Goal: Understand process/instructions: Learn how to perform a task or action

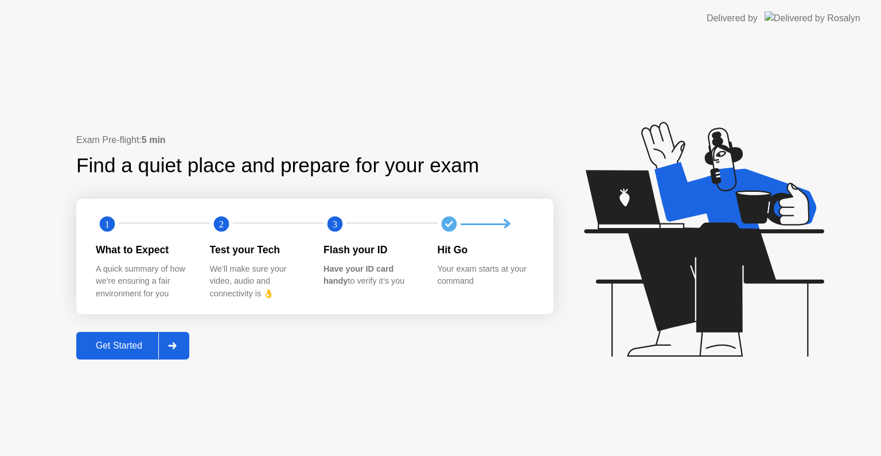
click at [166, 353] on div at bounding box center [172, 345] width 28 height 26
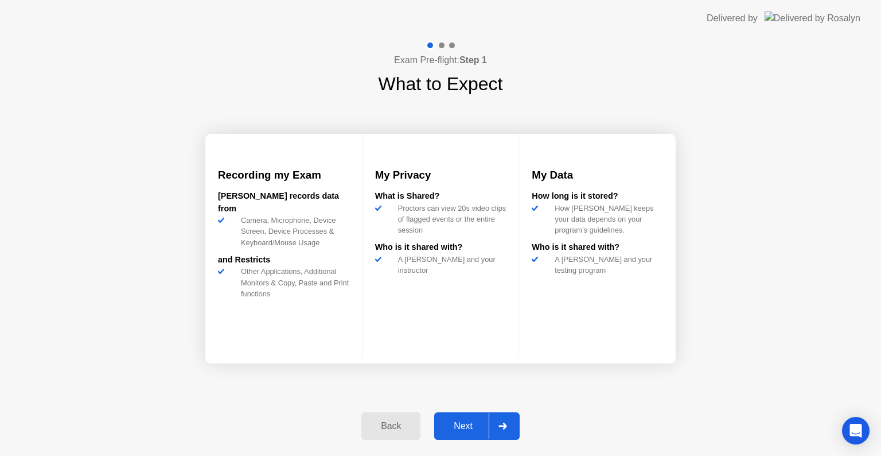
click at [470, 422] on div "Next" at bounding box center [463, 426] width 51 height 10
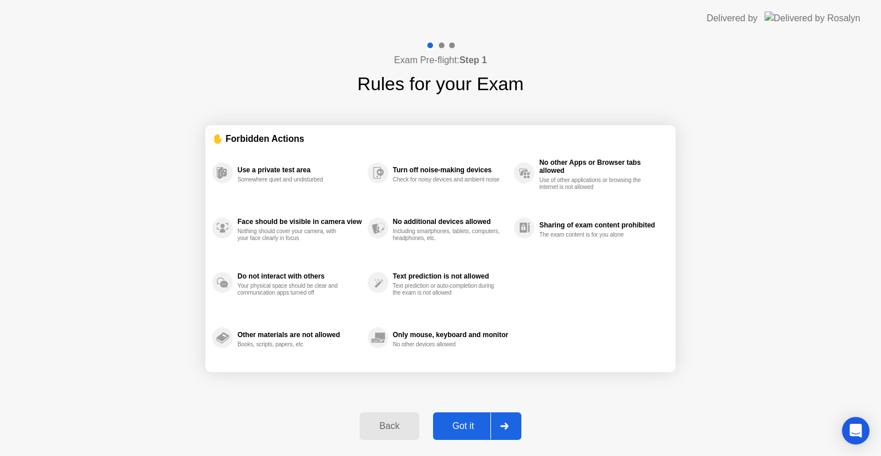
click at [471, 422] on div "Got it" at bounding box center [464, 426] width 54 height 10
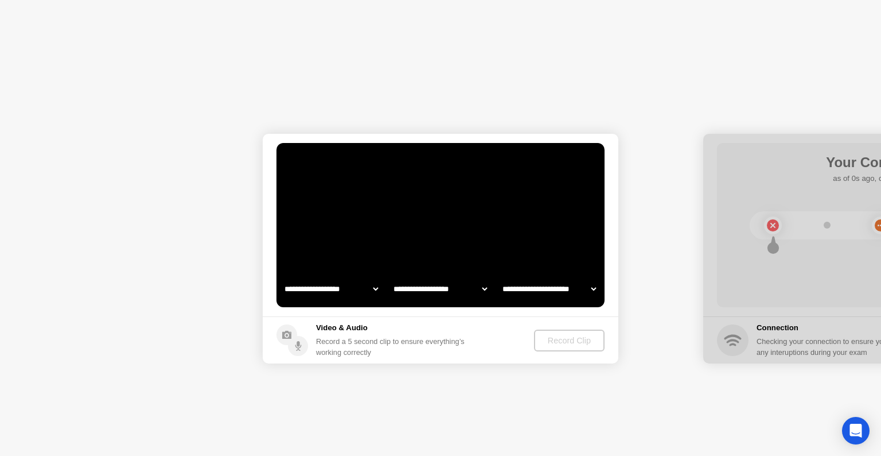
select select "**********"
select select "*******"
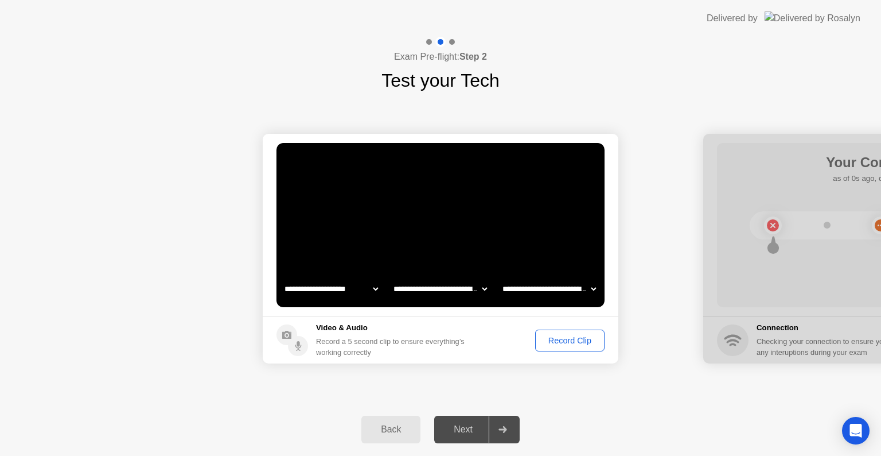
click at [571, 336] on div "Record Clip" at bounding box center [569, 340] width 61 height 9
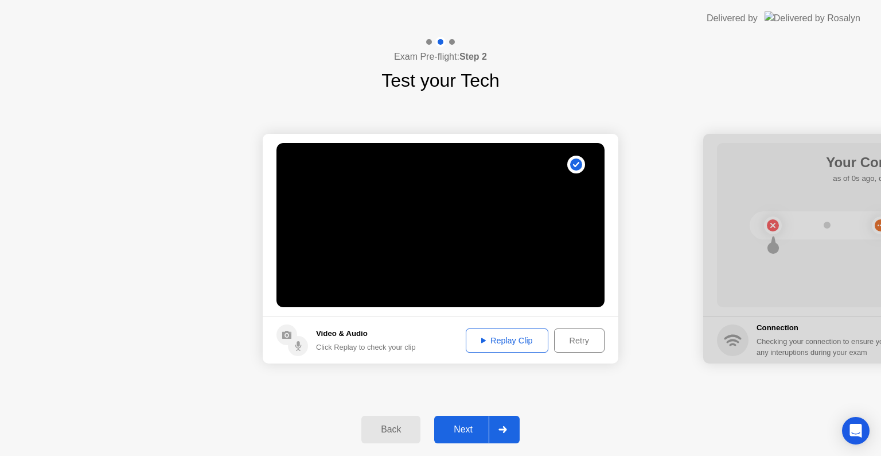
click at [506, 425] on div at bounding box center [503, 429] width 28 height 26
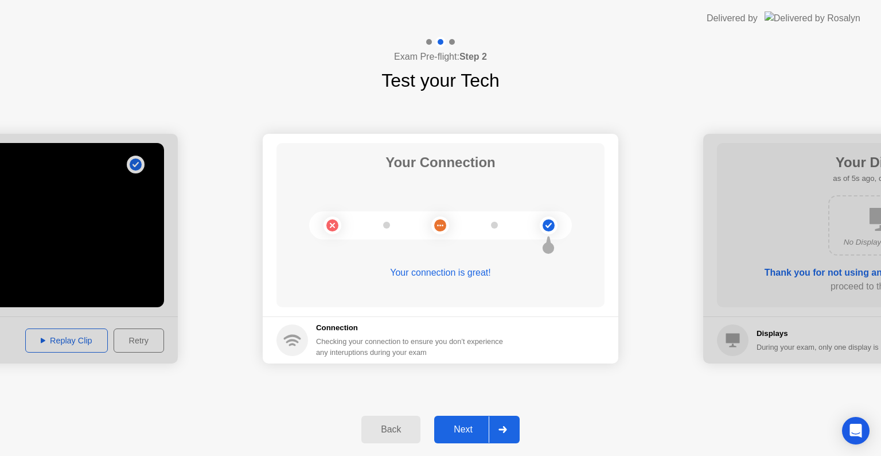
click at [504, 433] on div at bounding box center [503, 429] width 28 height 26
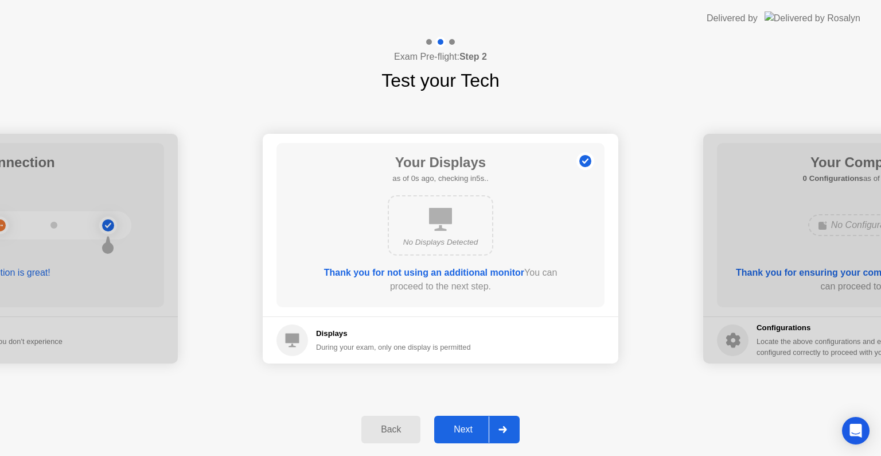
click at [504, 433] on div at bounding box center [503, 429] width 28 height 26
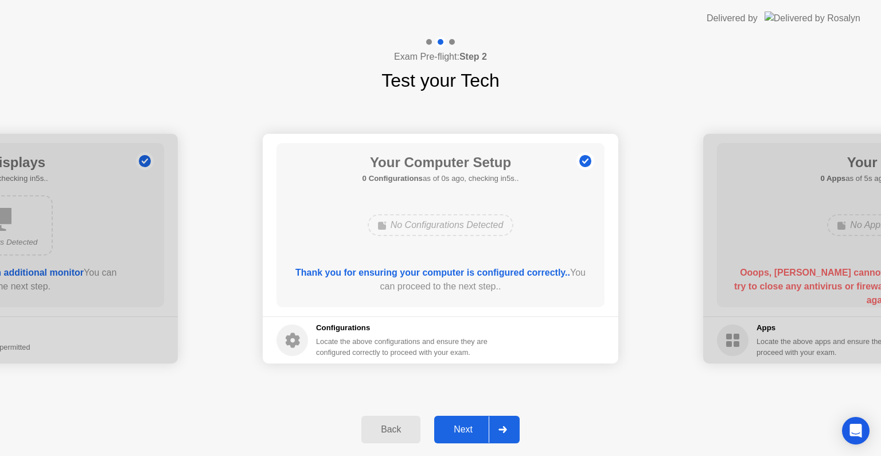
click at [504, 433] on div at bounding box center [503, 429] width 28 height 26
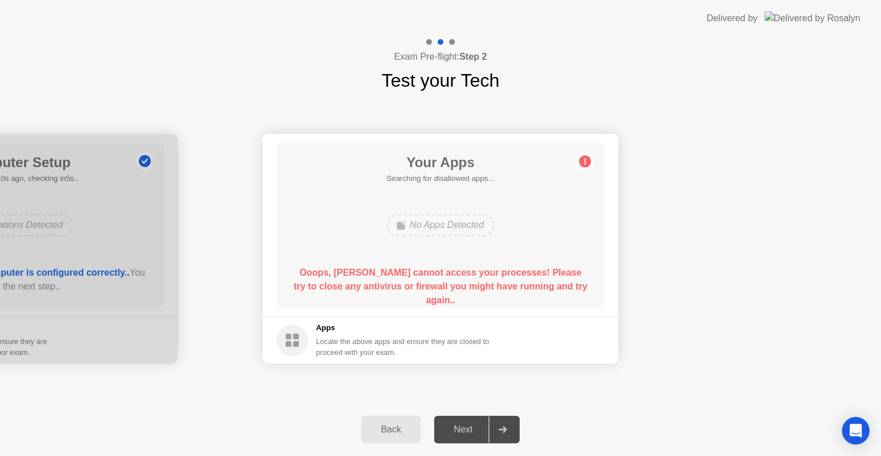
click at [504, 433] on div at bounding box center [503, 429] width 28 height 26
click at [501, 431] on icon at bounding box center [503, 429] width 9 height 7
click at [856, 429] on icon "Open Intercom Messenger" at bounding box center [855, 430] width 13 height 15
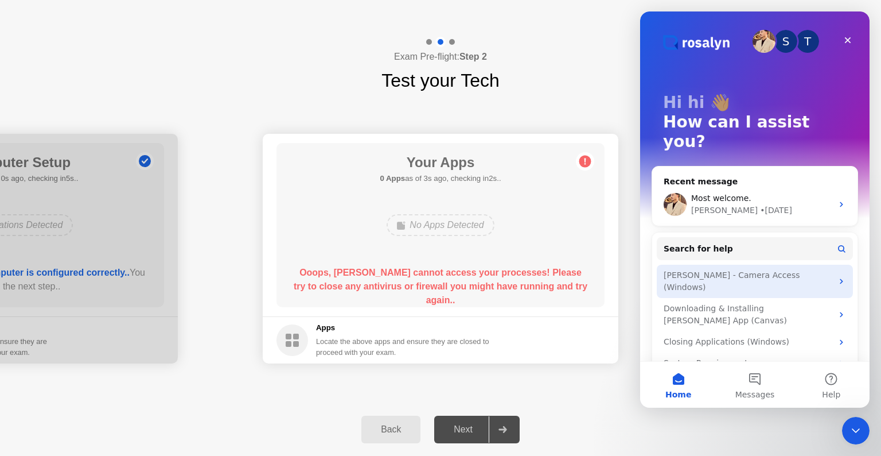
click at [761, 269] on div "[PERSON_NAME] - Camera Access (Windows)" at bounding box center [748, 281] width 169 height 24
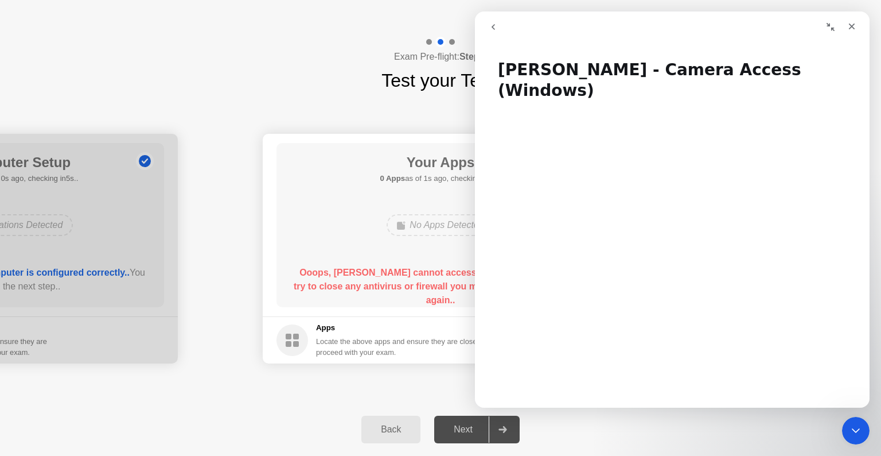
click at [493, 26] on icon "go back" at bounding box center [493, 27] width 3 height 6
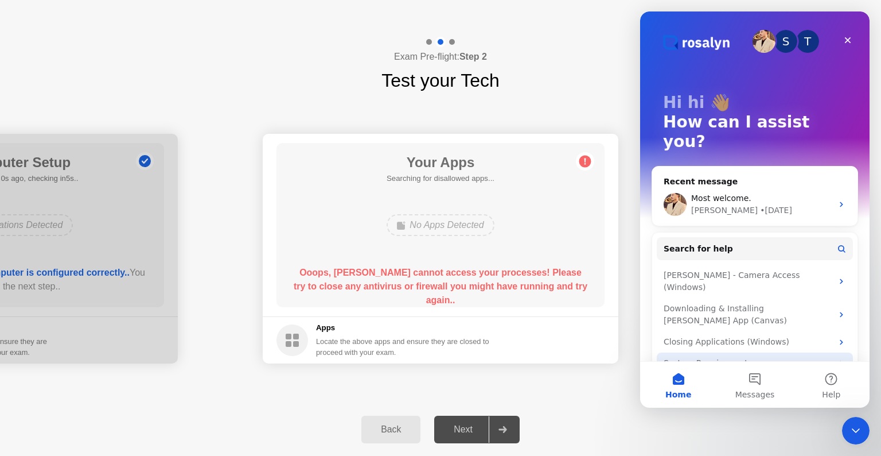
click at [727, 357] on div "System Requirements" at bounding box center [748, 363] width 169 height 12
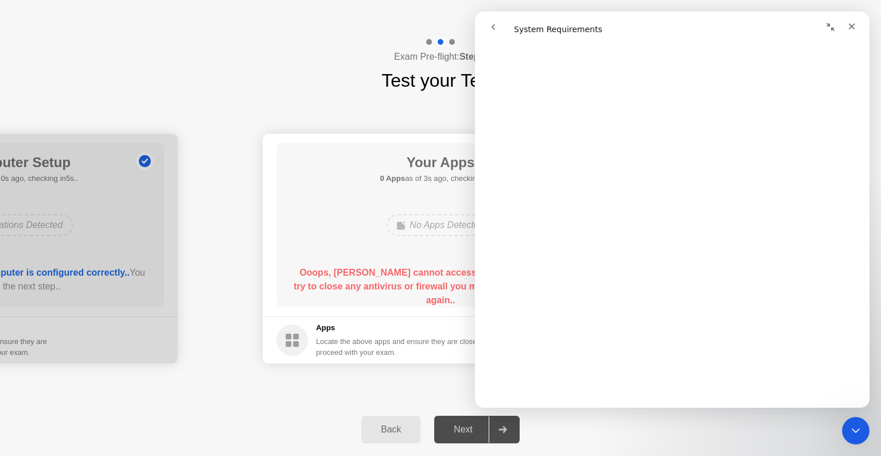
scroll to position [205, 0]
click at [499, 21] on button "go back" at bounding box center [493, 27] width 22 height 22
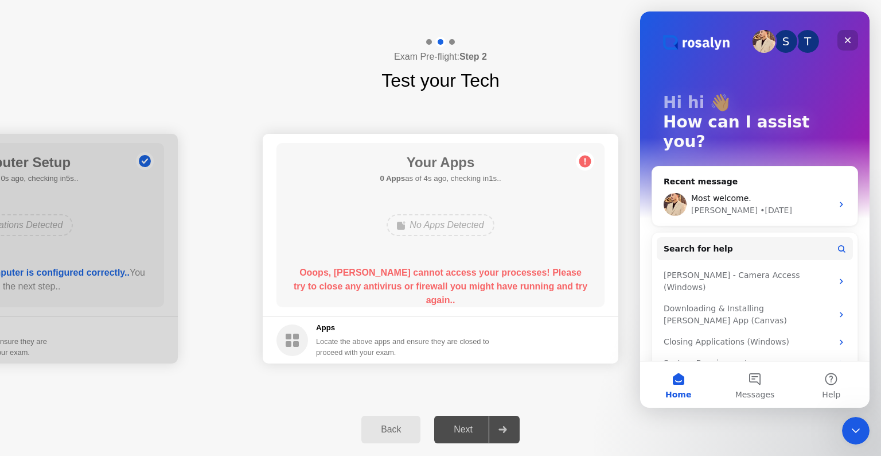
click at [849, 40] on icon "Close" at bounding box center [847, 40] width 9 height 9
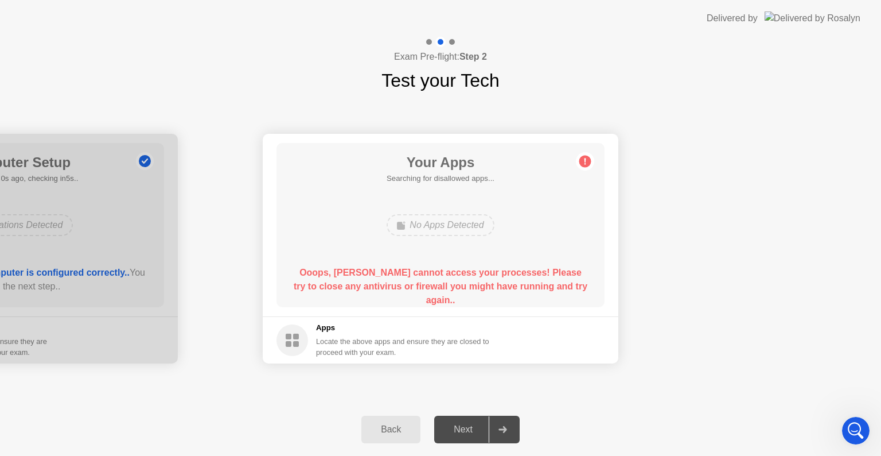
scroll to position [0, 0]
